Goal: Task Accomplishment & Management: Manage account settings

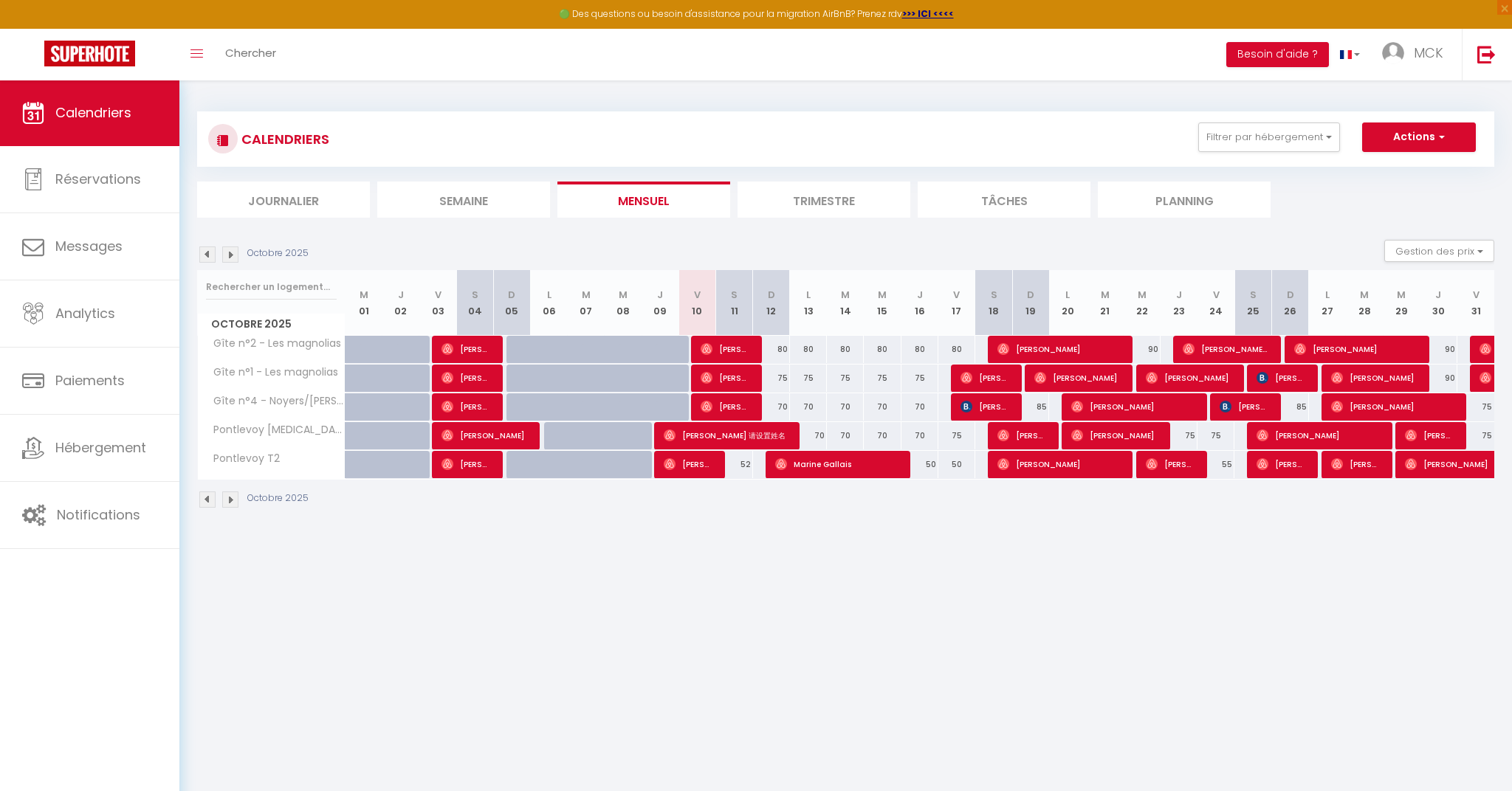
click at [737, 342] on span "[PERSON_NAME]" at bounding box center [725, 350] width 49 height 28
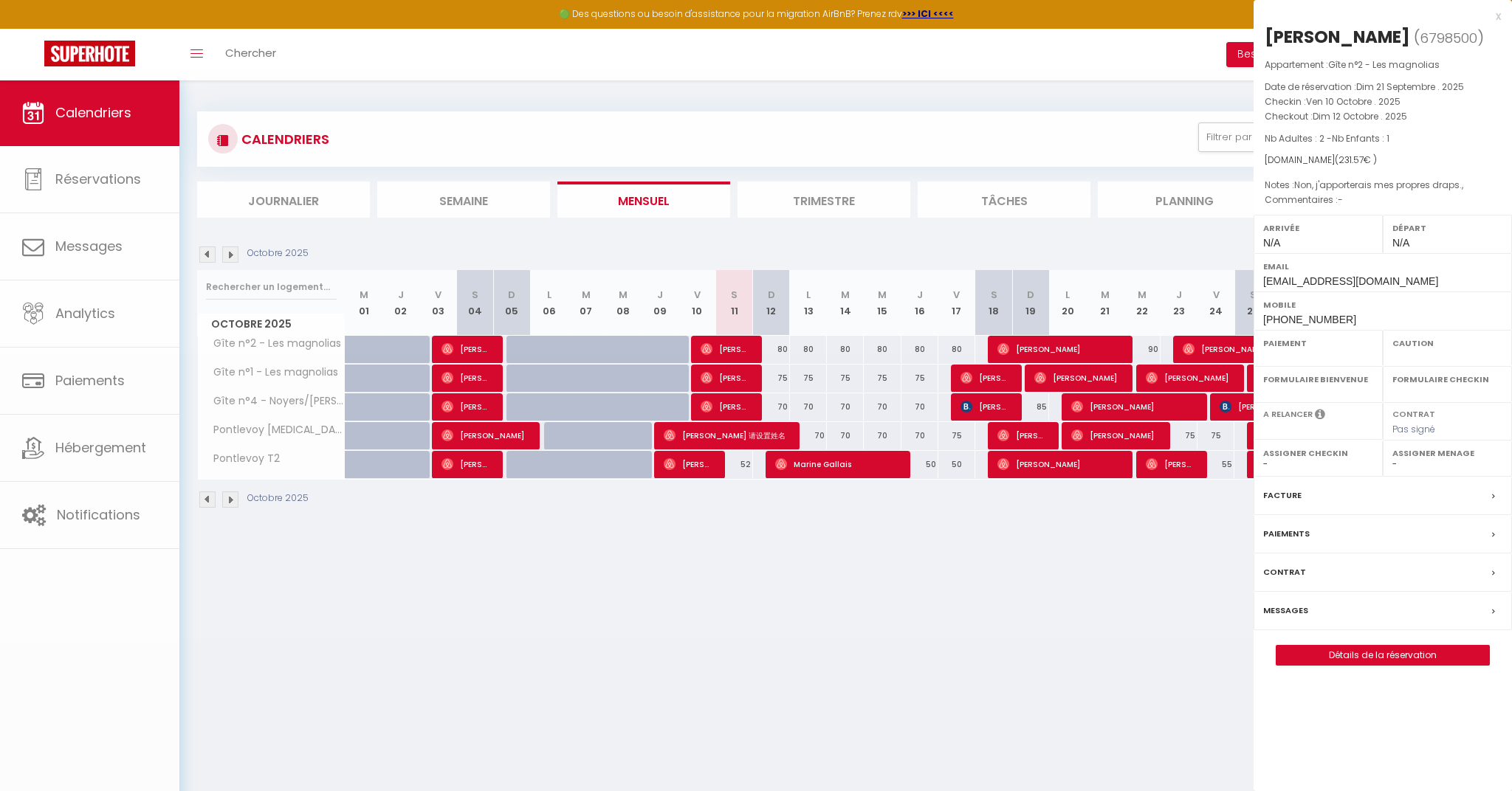
select select "OK"
select select "1"
select select "0"
select select "1"
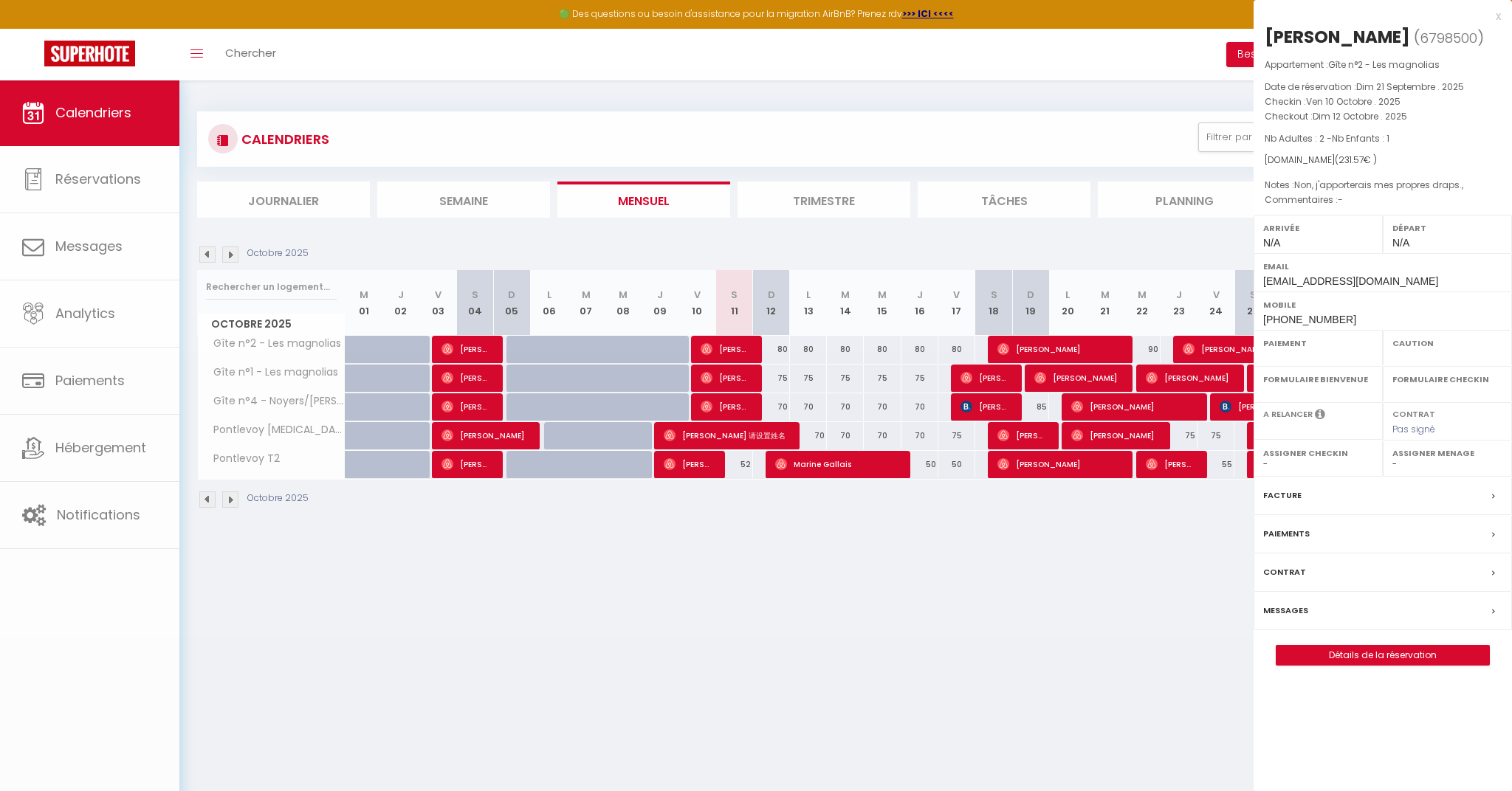
select select
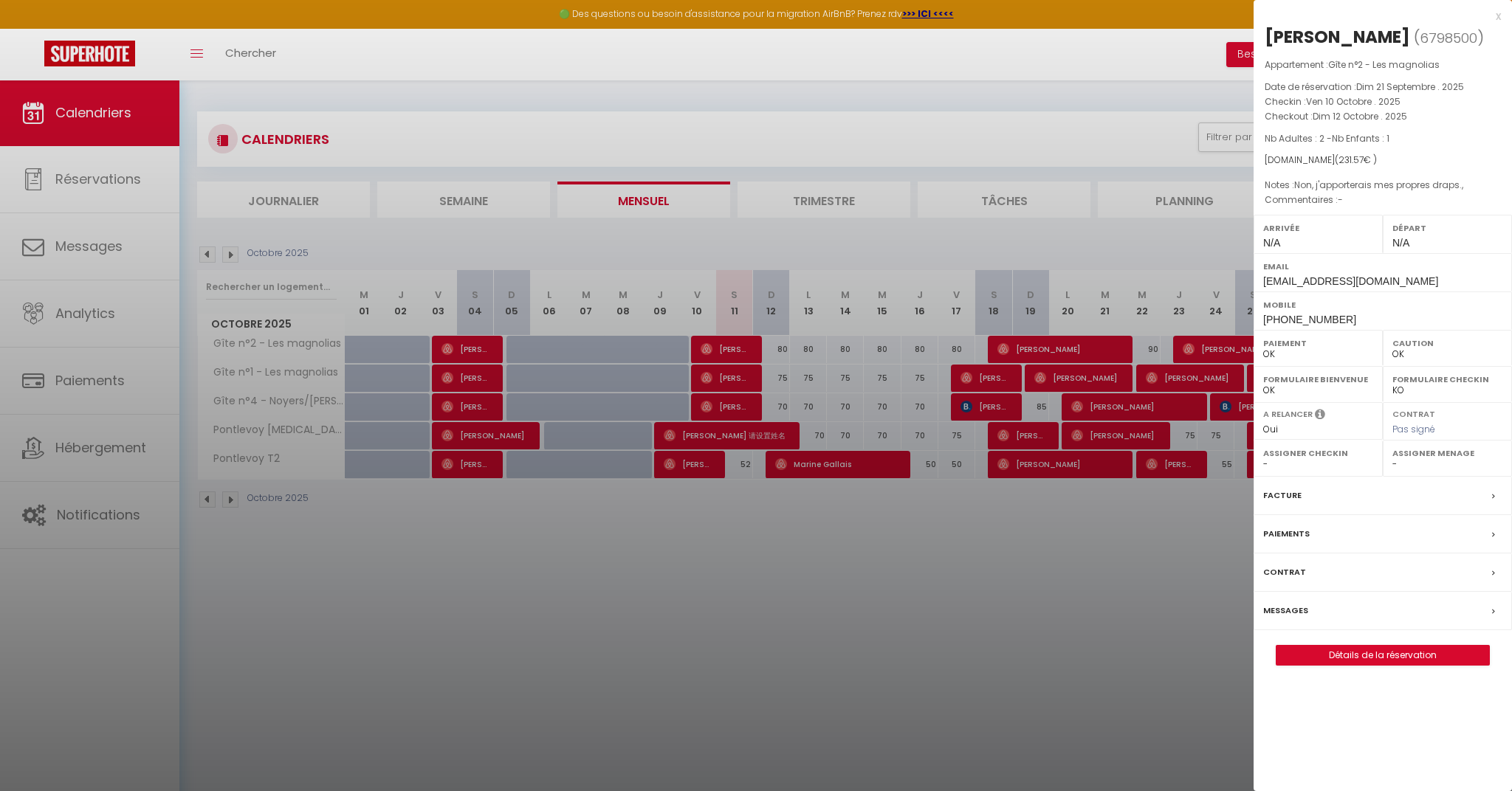
click at [1401, 665] on link "Détails de la réservation" at bounding box center [1383, 656] width 213 height 19
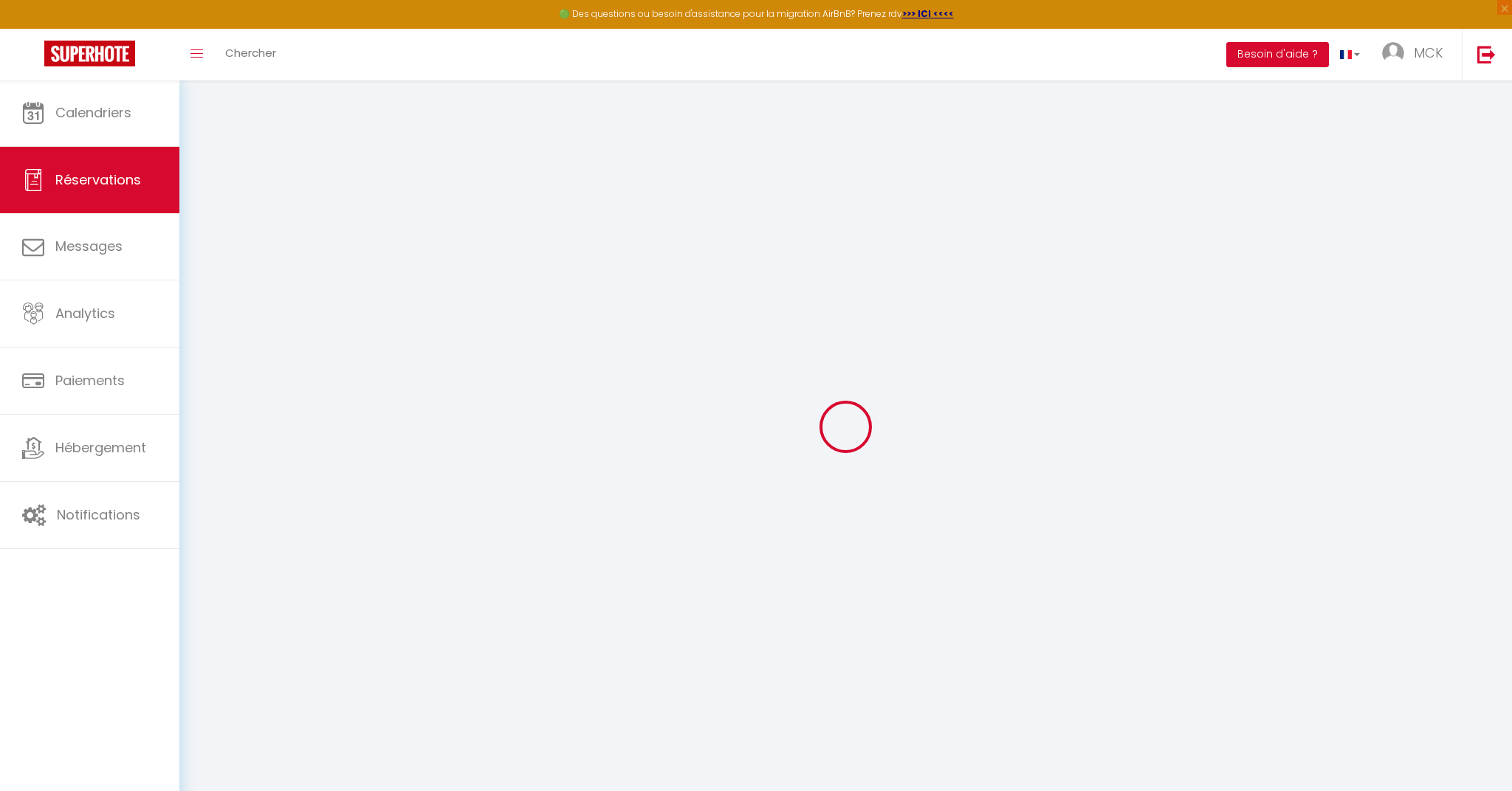
select select
checkbox input "false"
select index
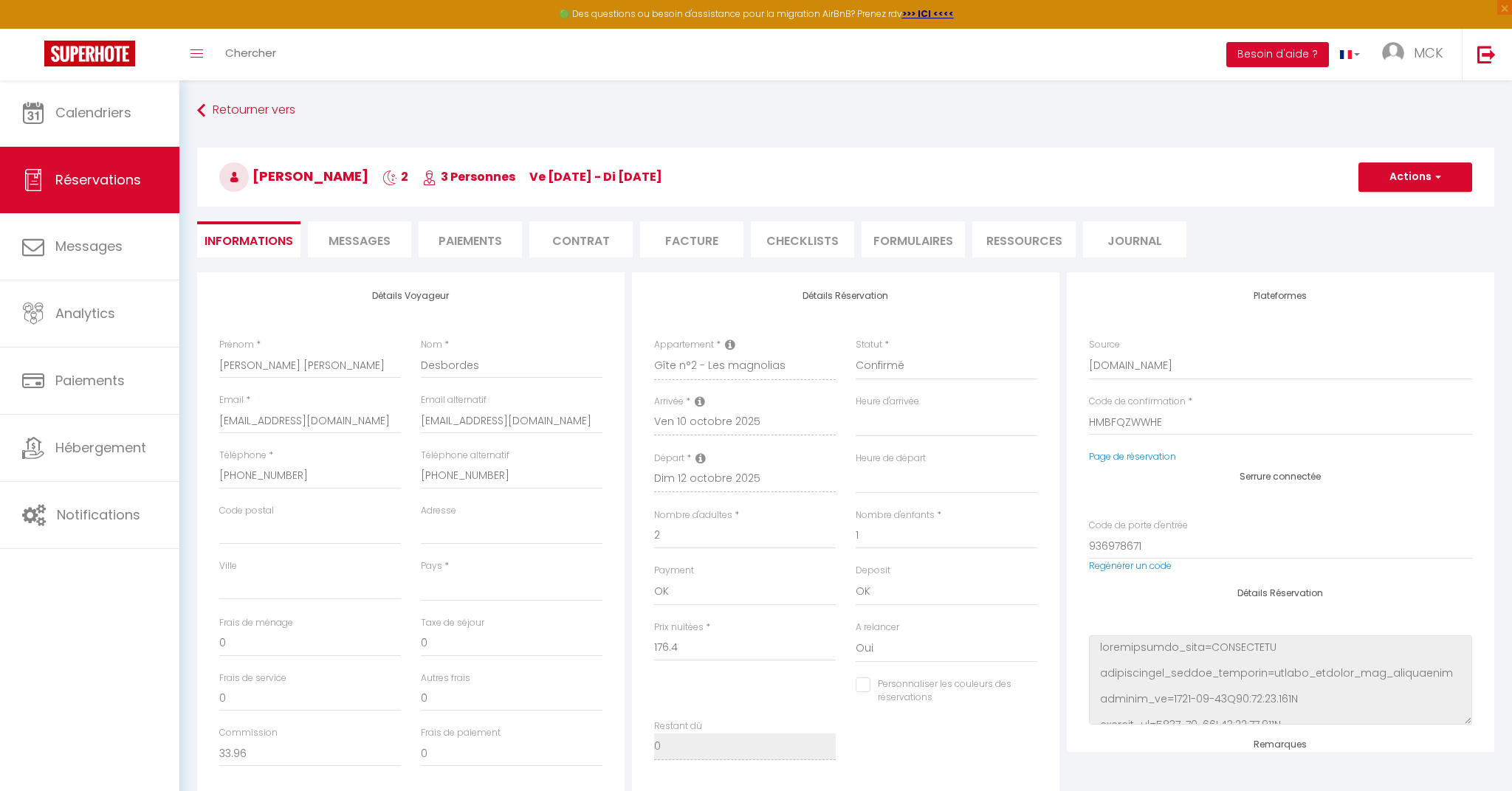
select select
type input "50"
type input "5.17"
select select
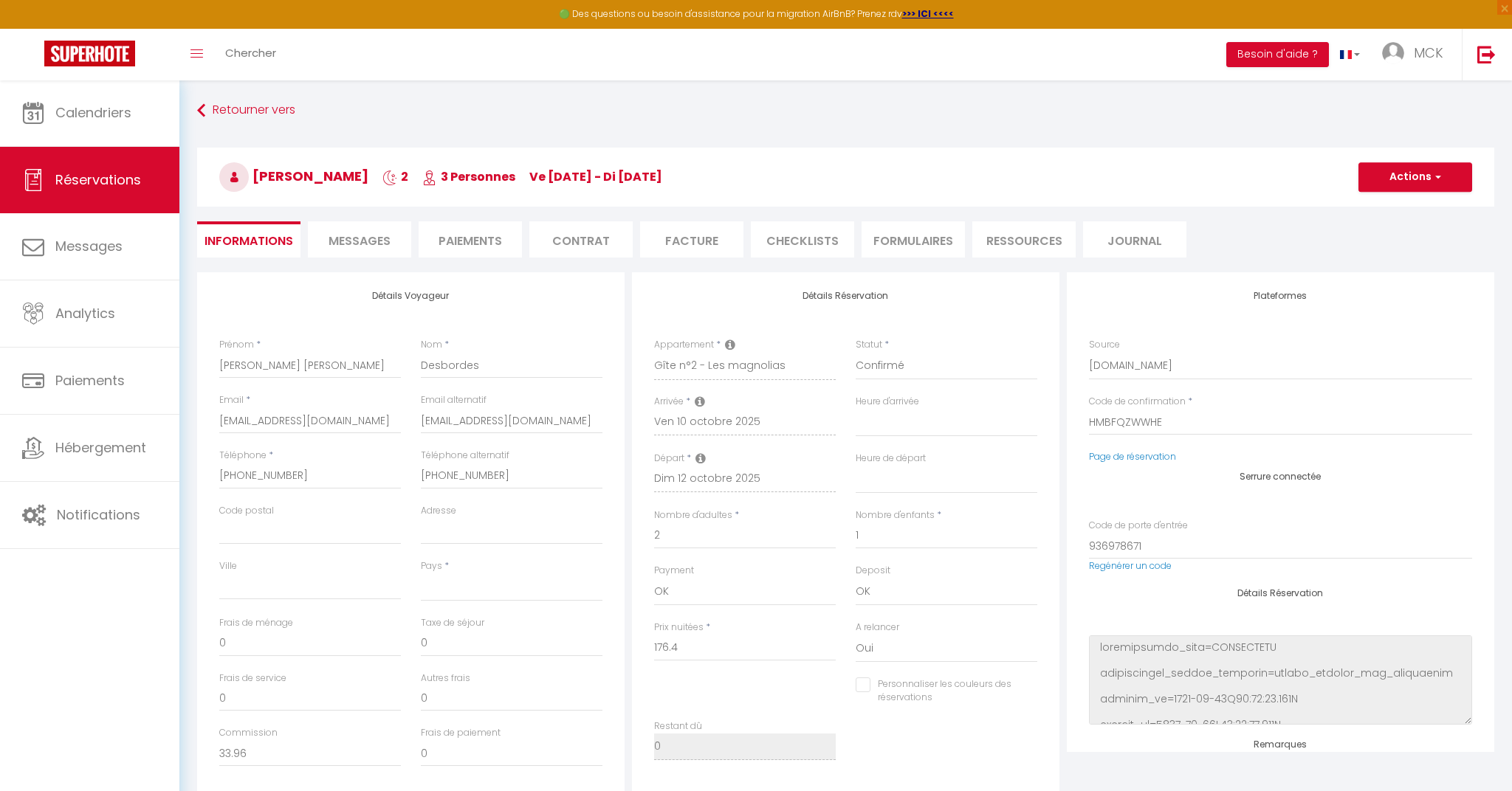
checkbox input "false"
select index
select select
checkbox input "false"
select index
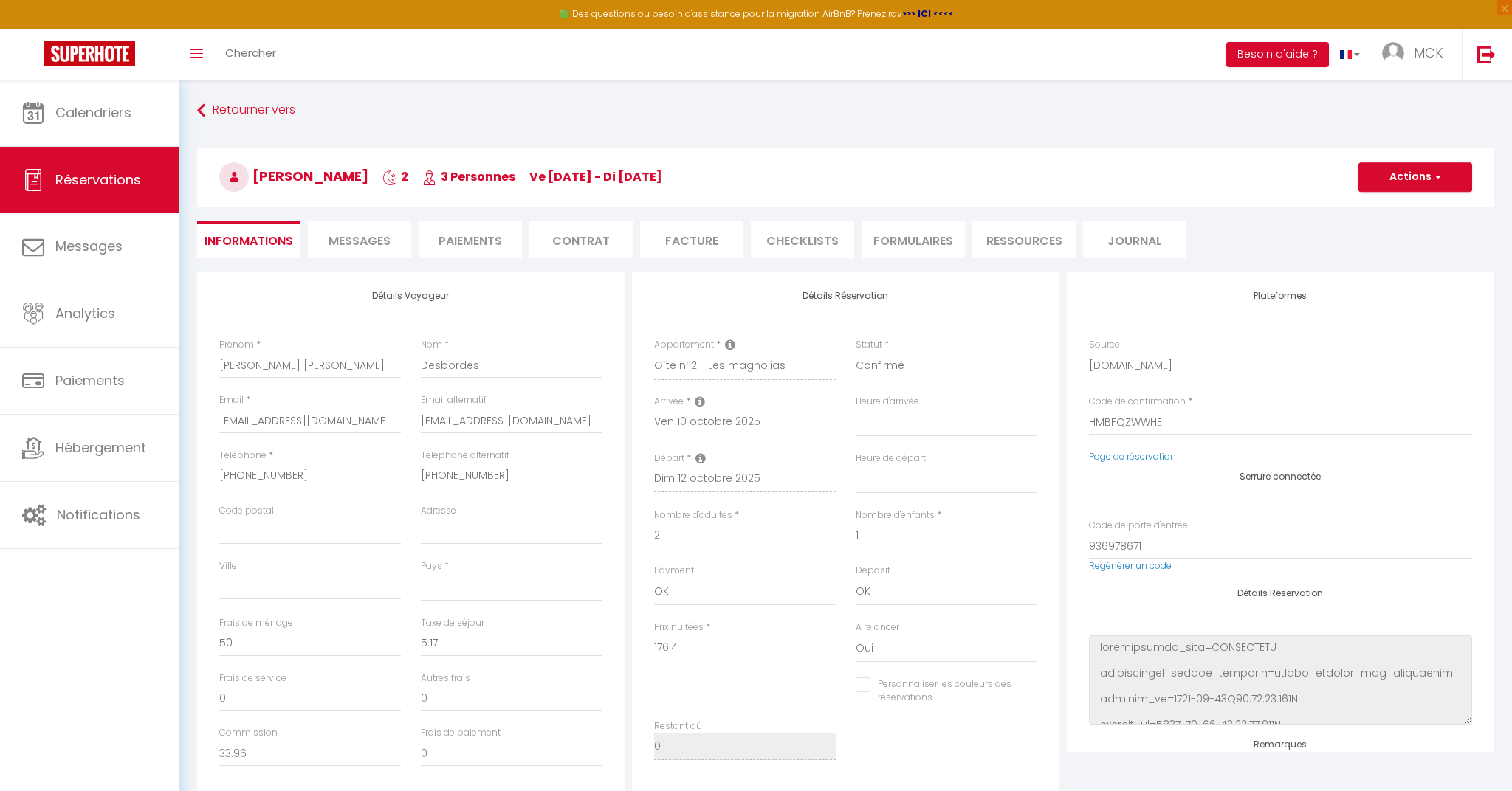
select select
click at [367, 241] on span "Messages" at bounding box center [359, 241] width 62 height 17
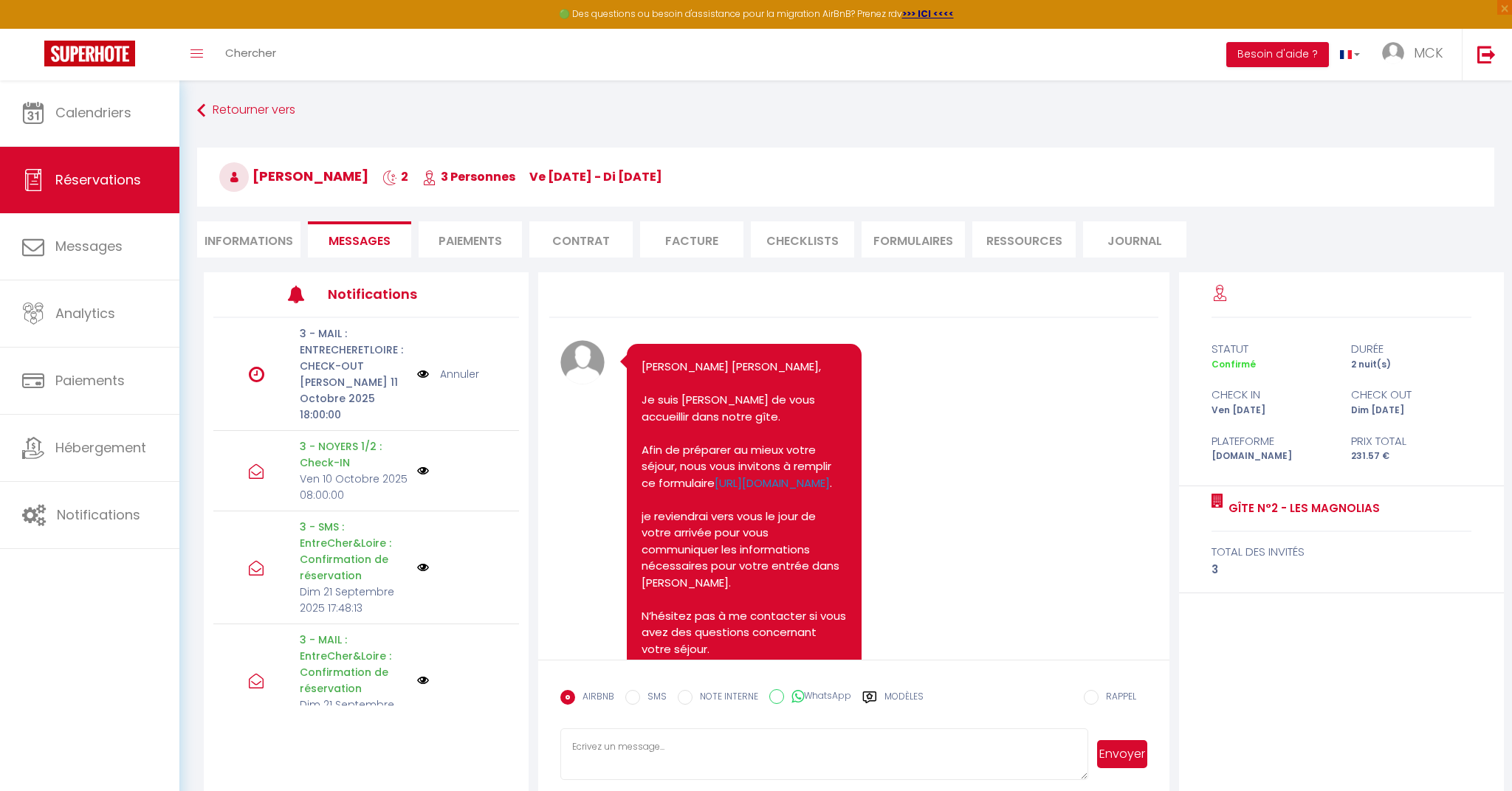
click at [461, 367] on link "Annuler" at bounding box center [459, 374] width 39 height 16
